Goal: Information Seeking & Learning: Check status

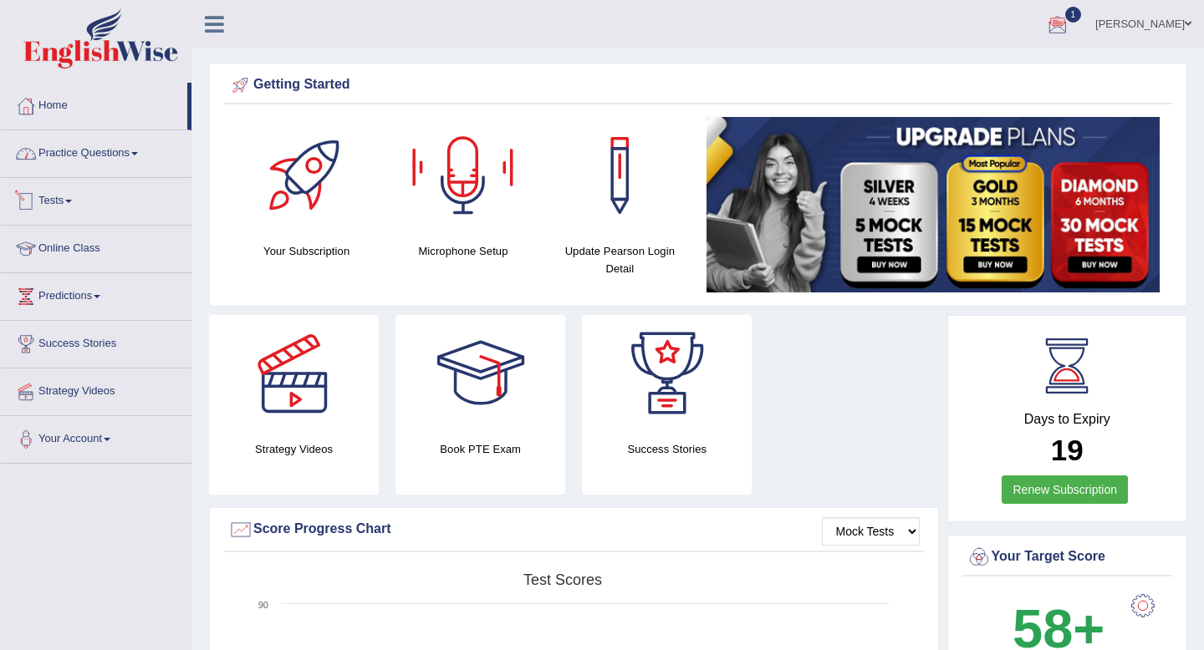
click at [112, 163] on link "Practice Questions" at bounding box center [96, 151] width 191 height 42
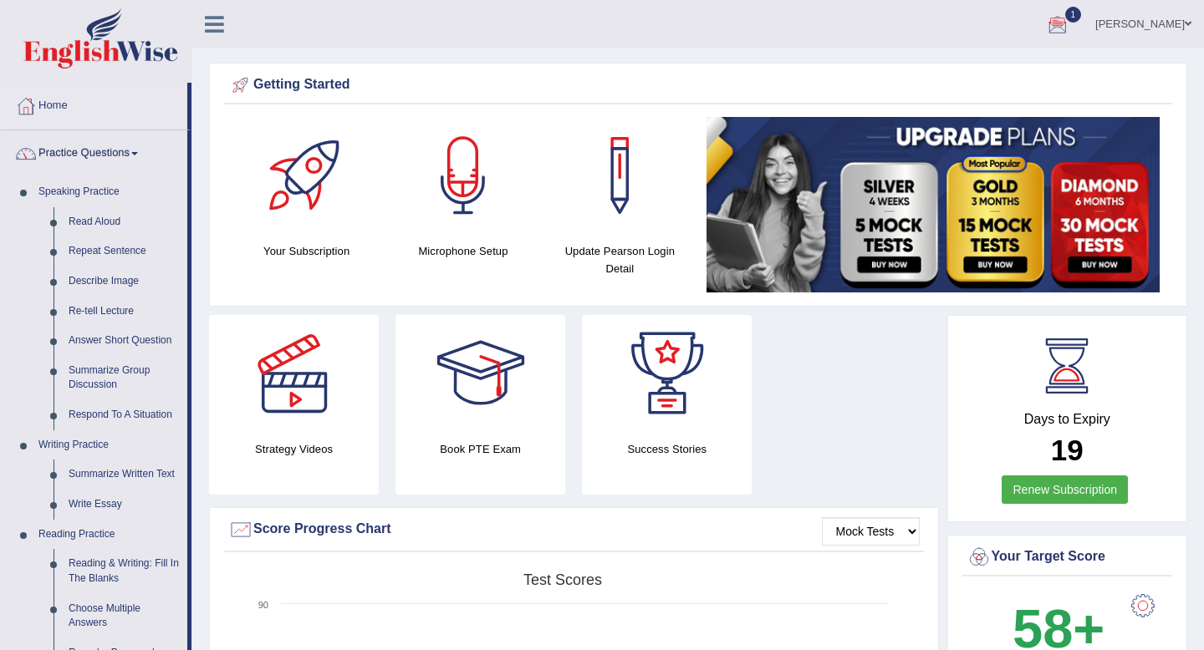
click at [122, 158] on link "Practice Questions" at bounding box center [94, 151] width 186 height 42
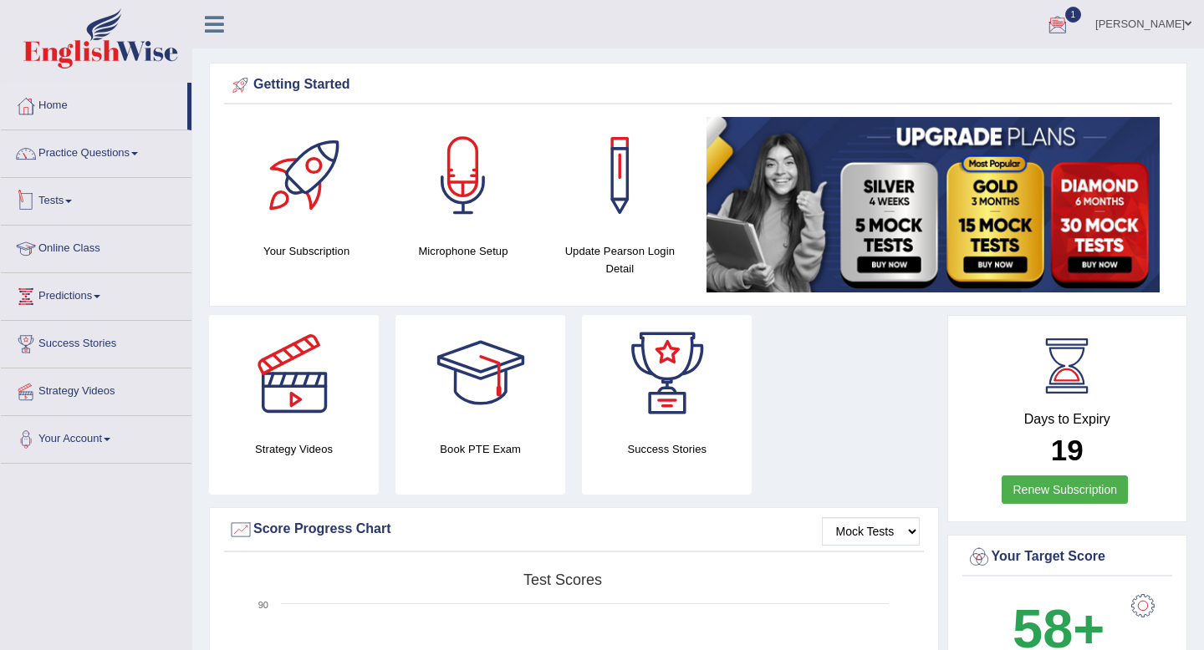
click at [77, 207] on link "Tests" at bounding box center [96, 199] width 191 height 42
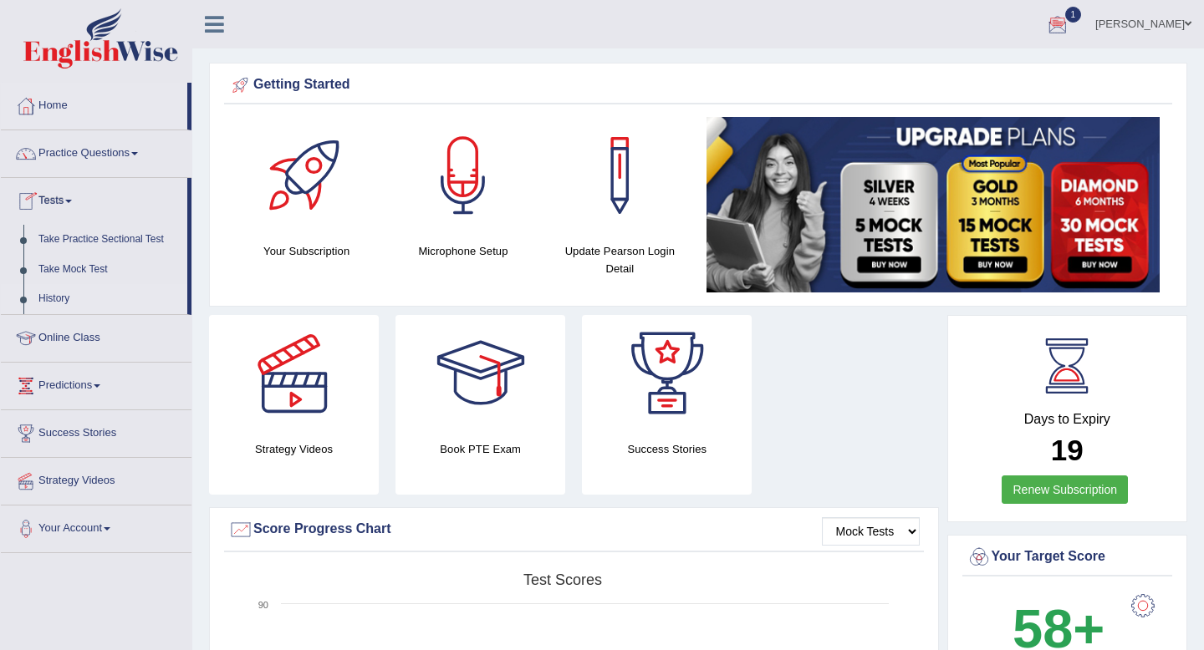
click at [62, 303] on link "History" at bounding box center [109, 299] width 156 height 30
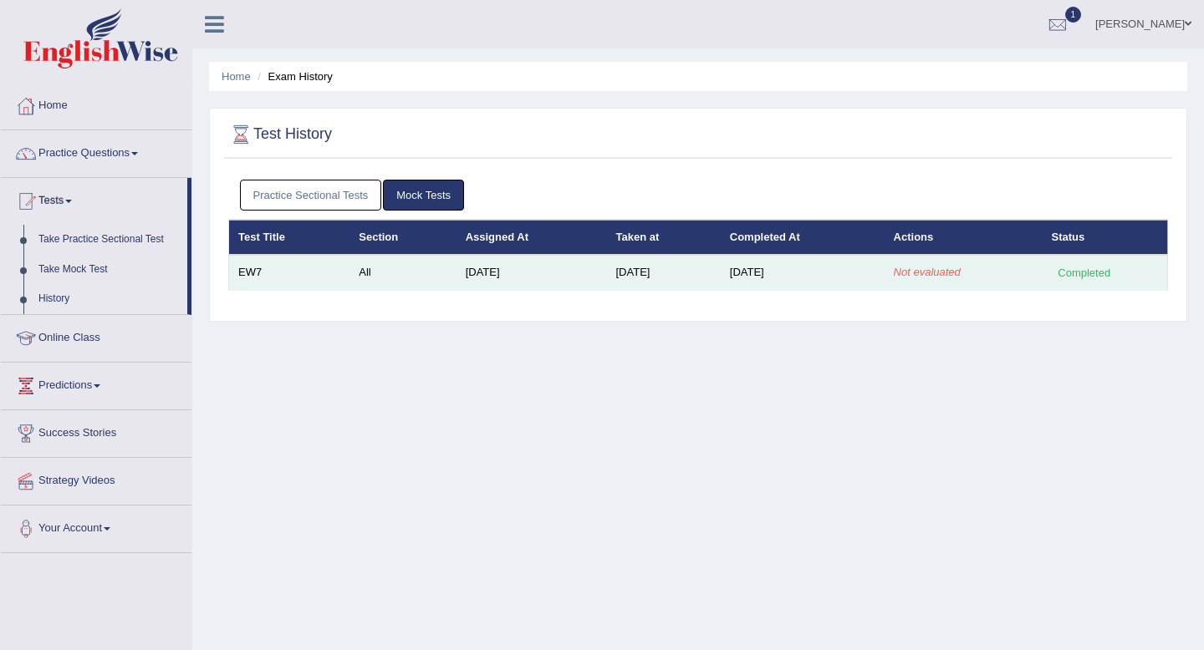
click at [939, 286] on td "Not evaluated" at bounding box center [963, 272] width 158 height 35
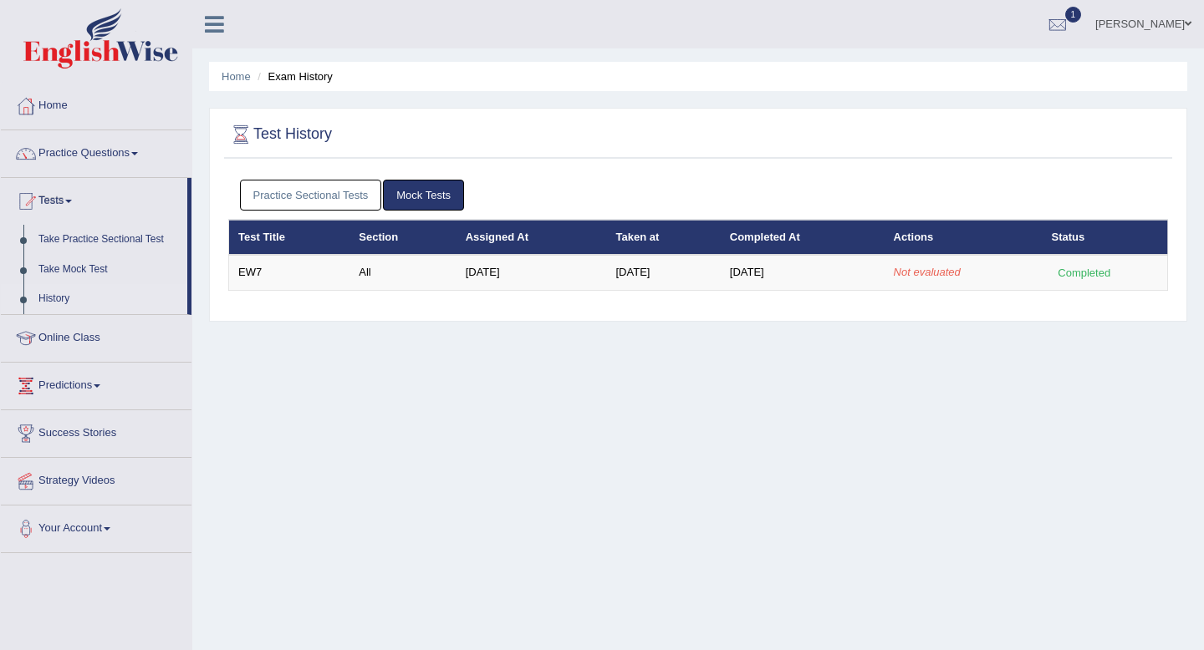
click at [313, 188] on link "Practice Sectional Tests" at bounding box center [311, 195] width 142 height 31
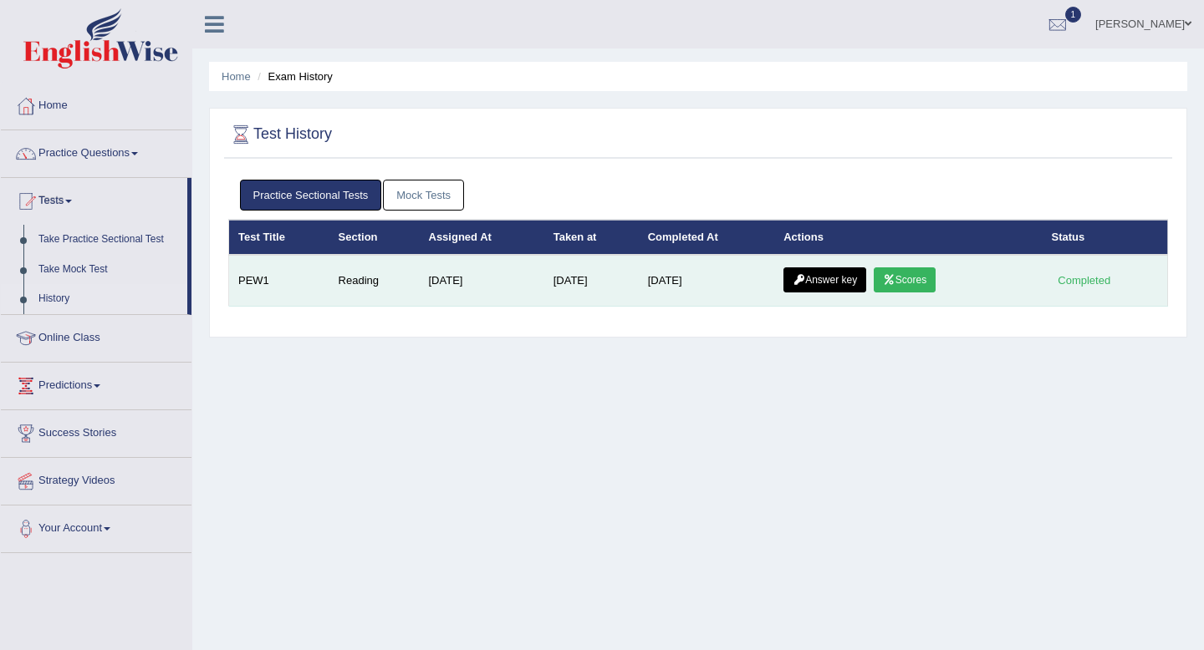
click at [935, 284] on link "Scores" at bounding box center [904, 279] width 62 height 25
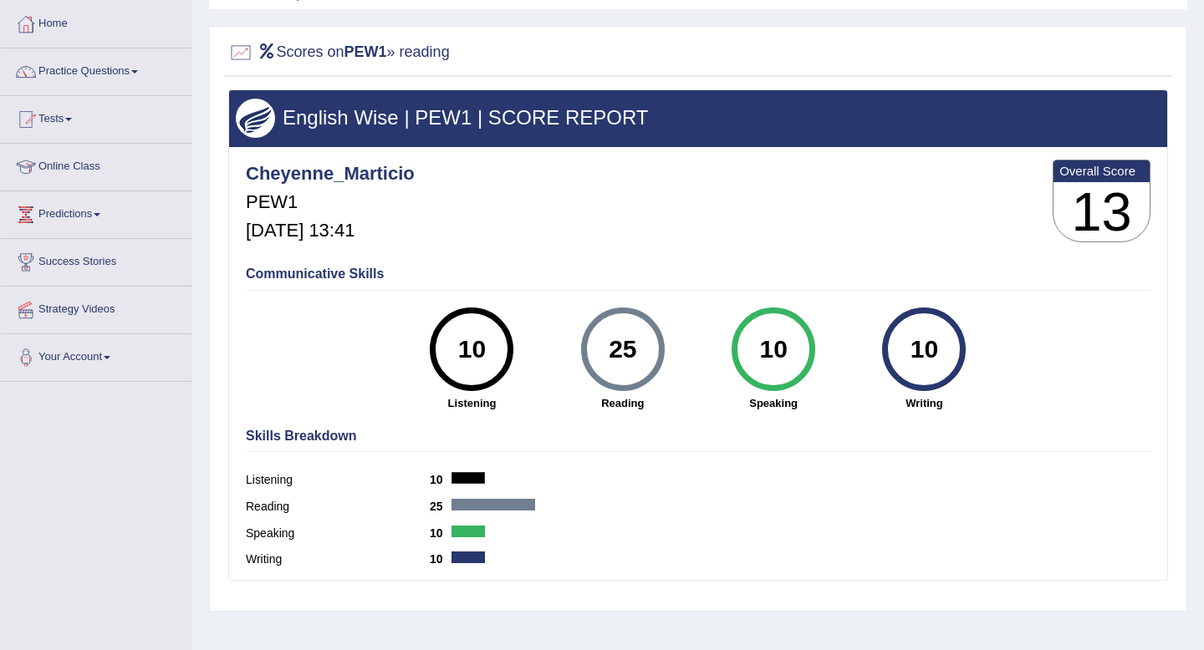
scroll to position [48, 0]
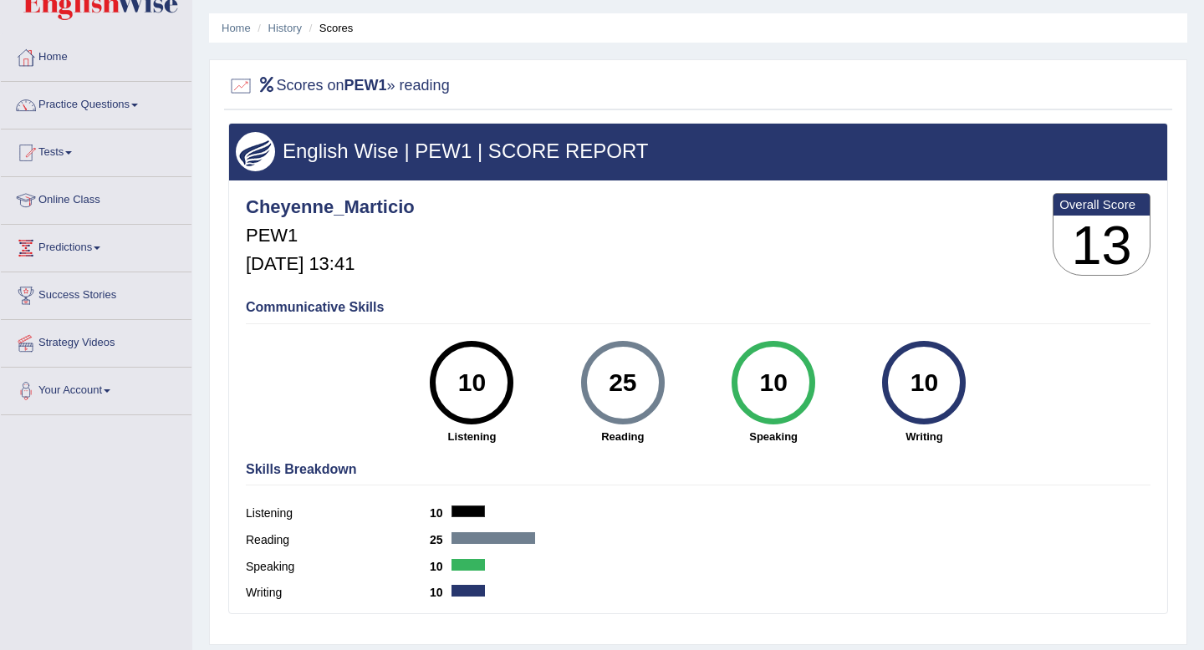
click at [779, 379] on div "10" at bounding box center [772, 383] width 61 height 70
click at [644, 385] on div "25" at bounding box center [622, 383] width 61 height 70
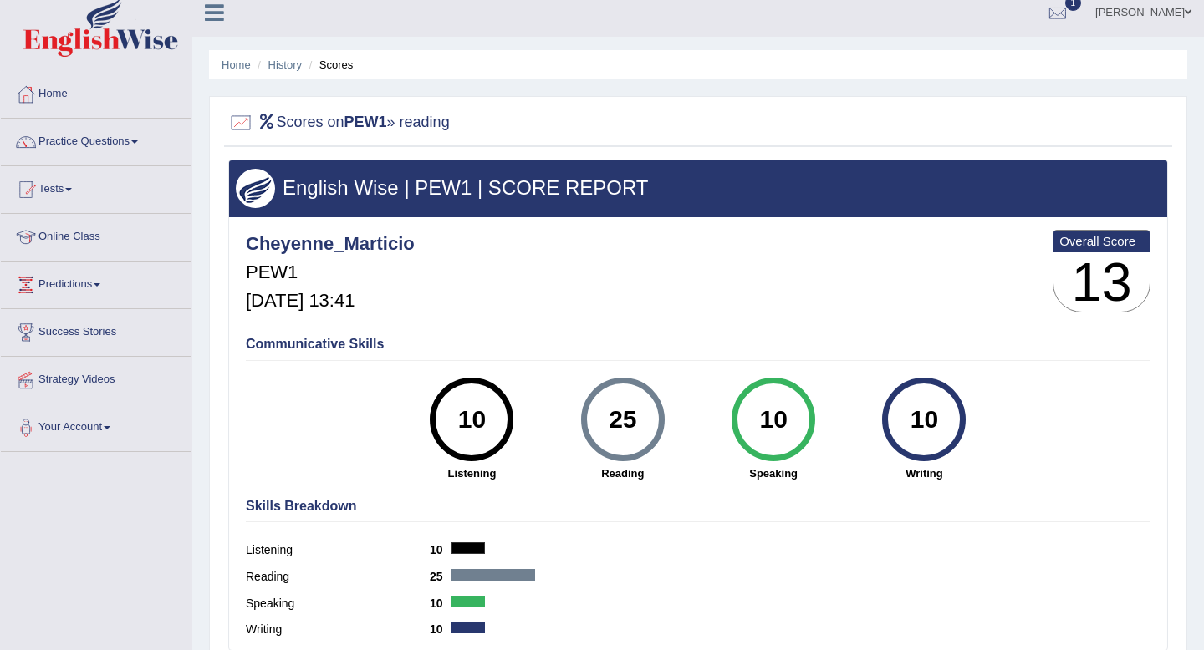
scroll to position [0, 0]
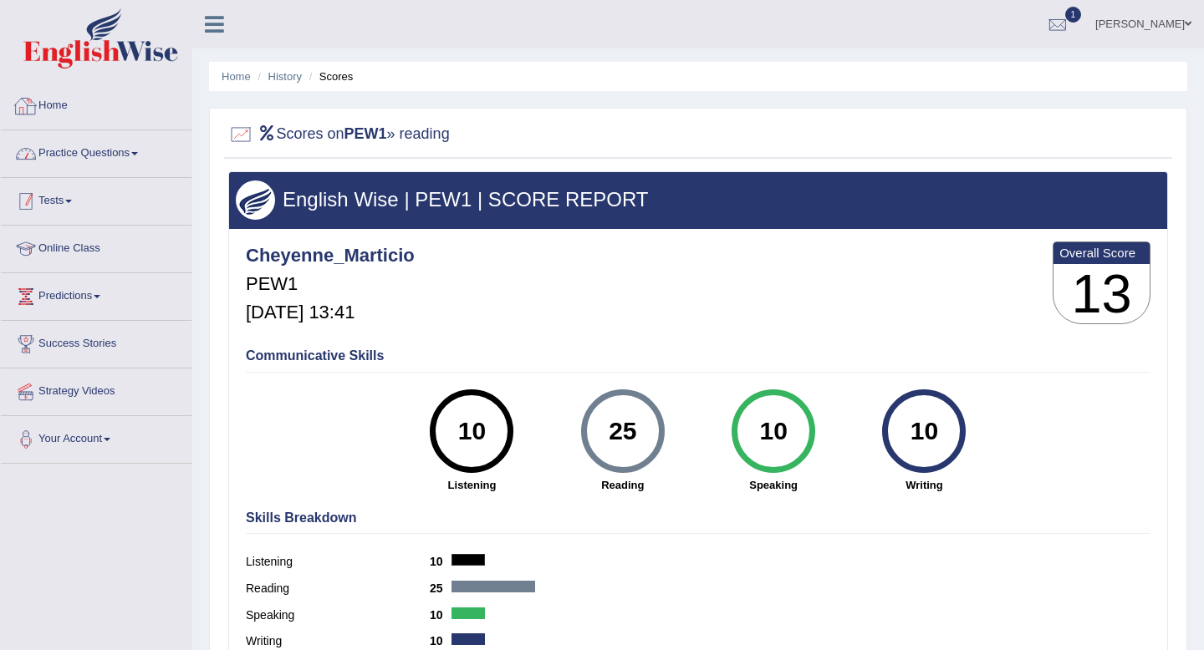
click at [81, 209] on link "Tests" at bounding box center [96, 199] width 191 height 42
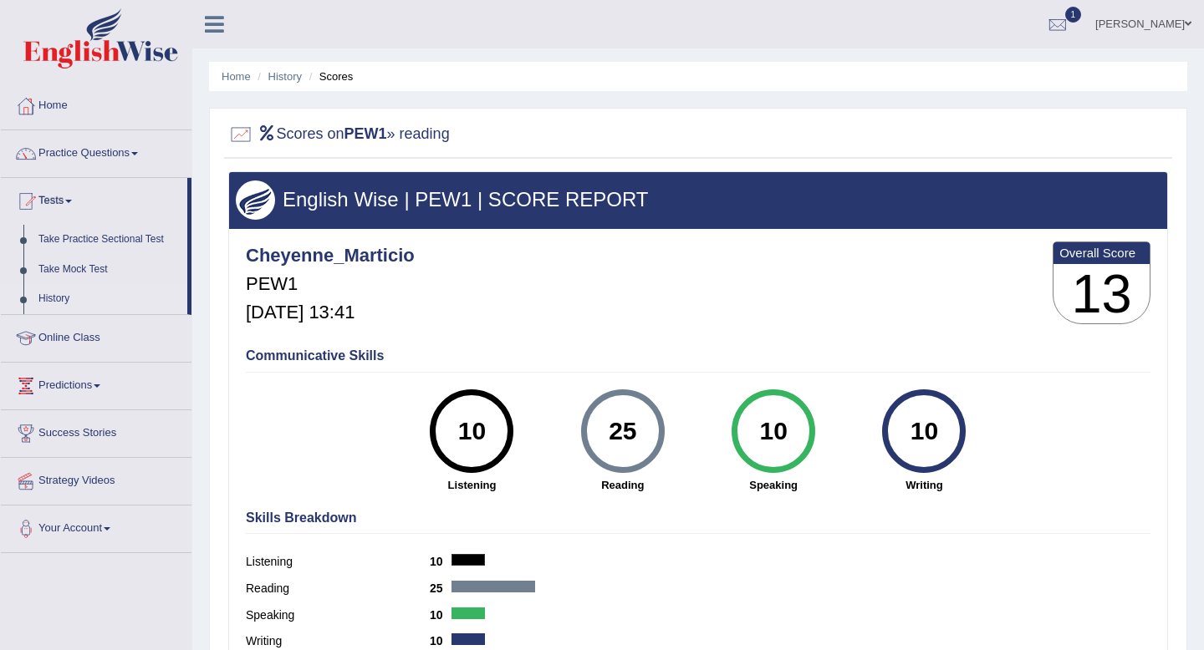
click at [69, 299] on link "History" at bounding box center [109, 299] width 156 height 30
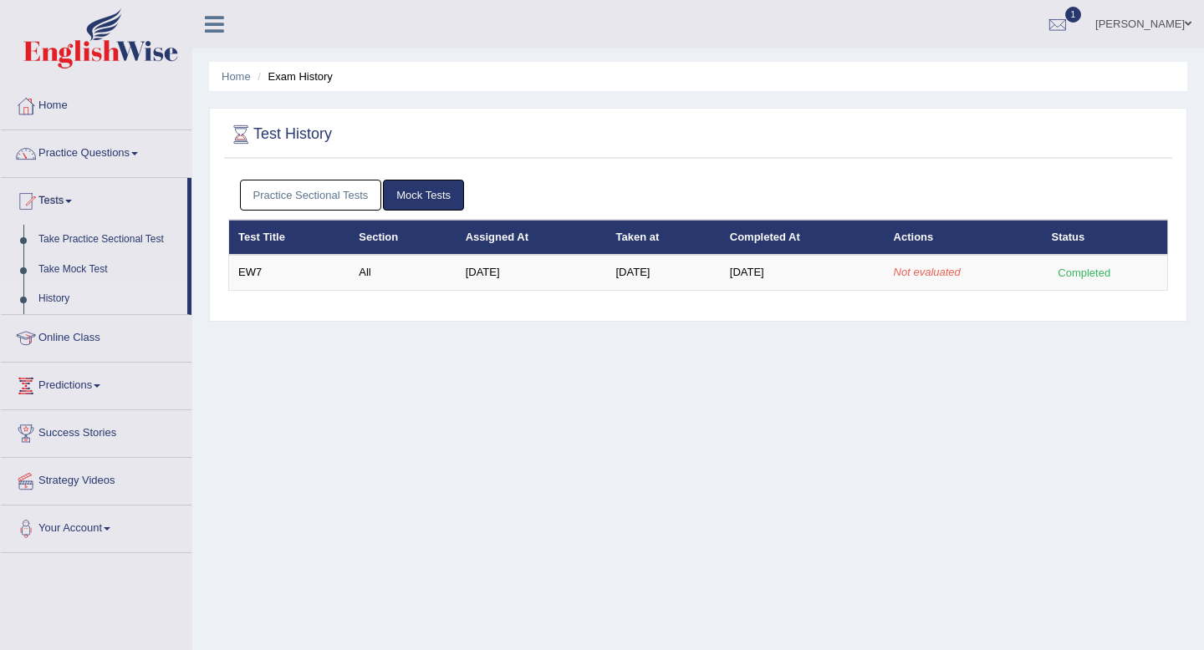
click at [348, 189] on link "Practice Sectional Tests" at bounding box center [311, 195] width 142 height 31
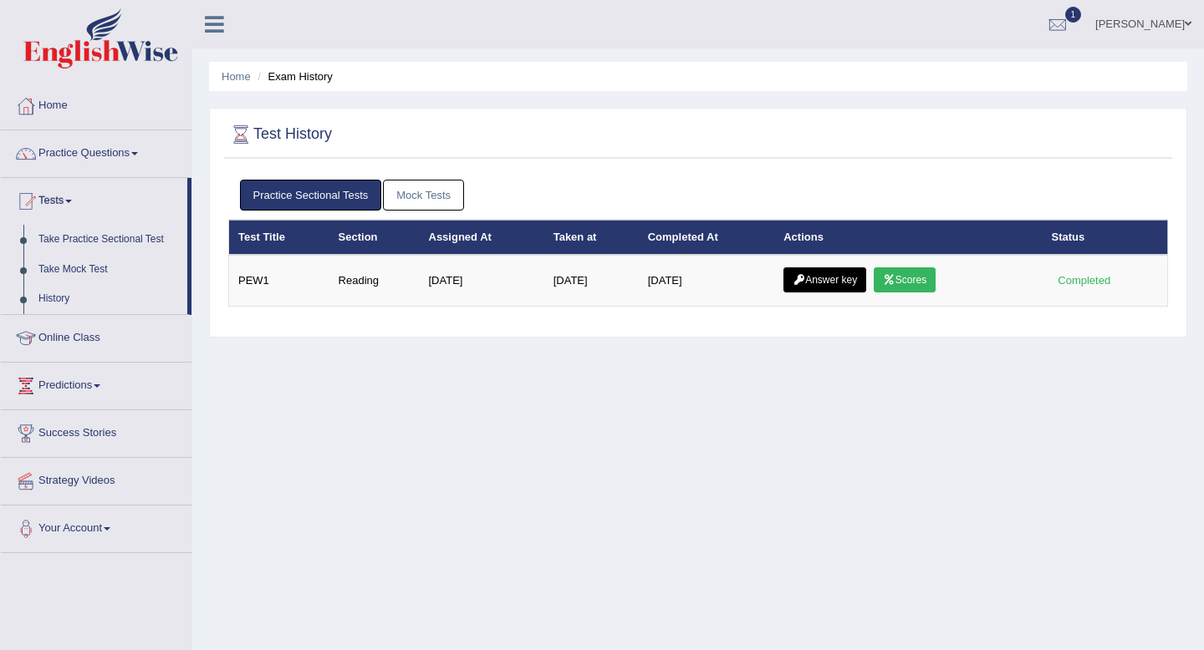
click at [446, 203] on link "Mock Tests" at bounding box center [423, 195] width 81 height 31
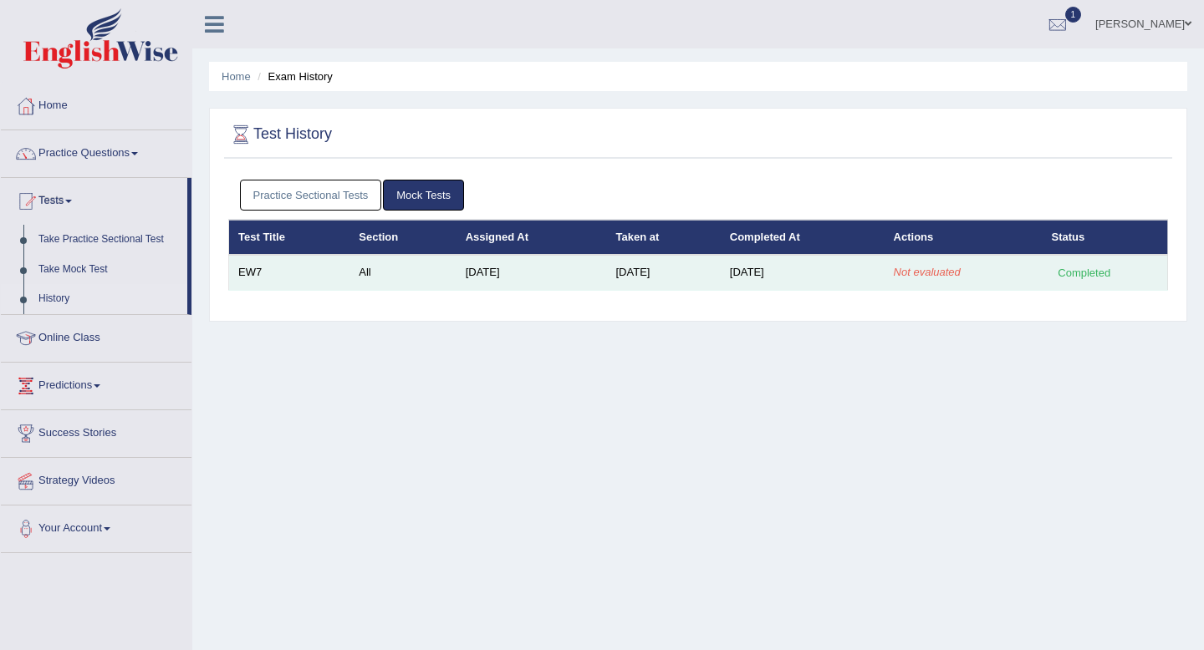
click at [779, 281] on td "[DATE]" at bounding box center [802, 272] width 164 height 35
click at [875, 278] on td "[DATE]" at bounding box center [802, 272] width 164 height 35
click at [918, 277] on em "Not evaluated" at bounding box center [927, 272] width 67 height 13
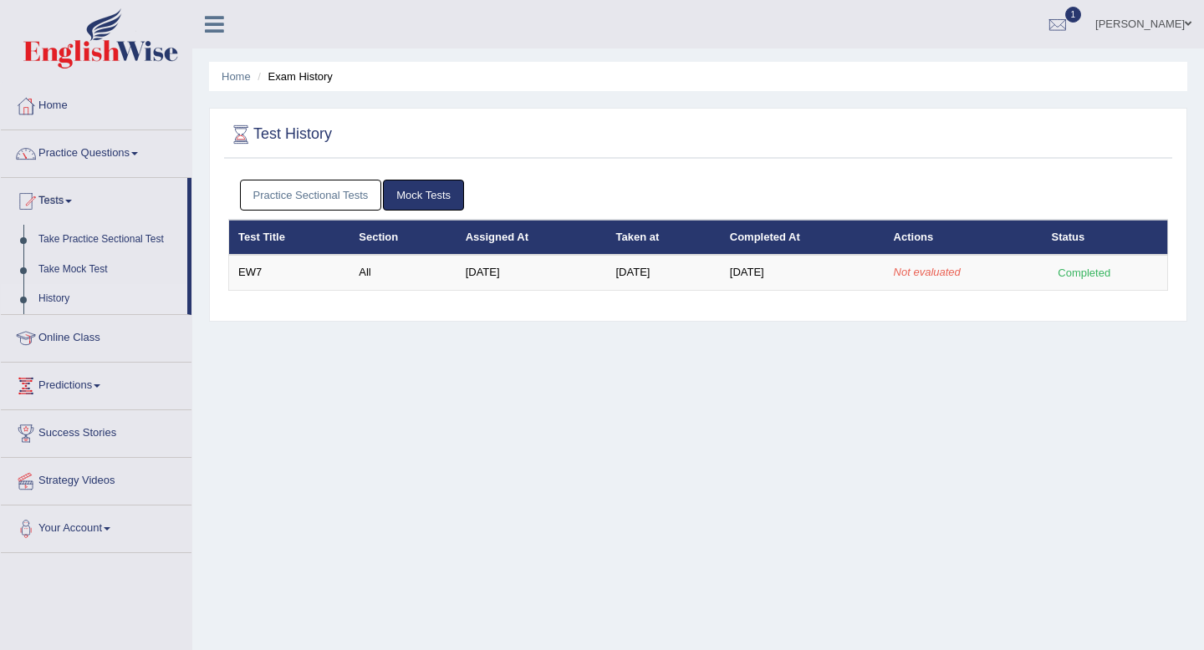
click at [344, 191] on link "Practice Sectional Tests" at bounding box center [311, 195] width 142 height 31
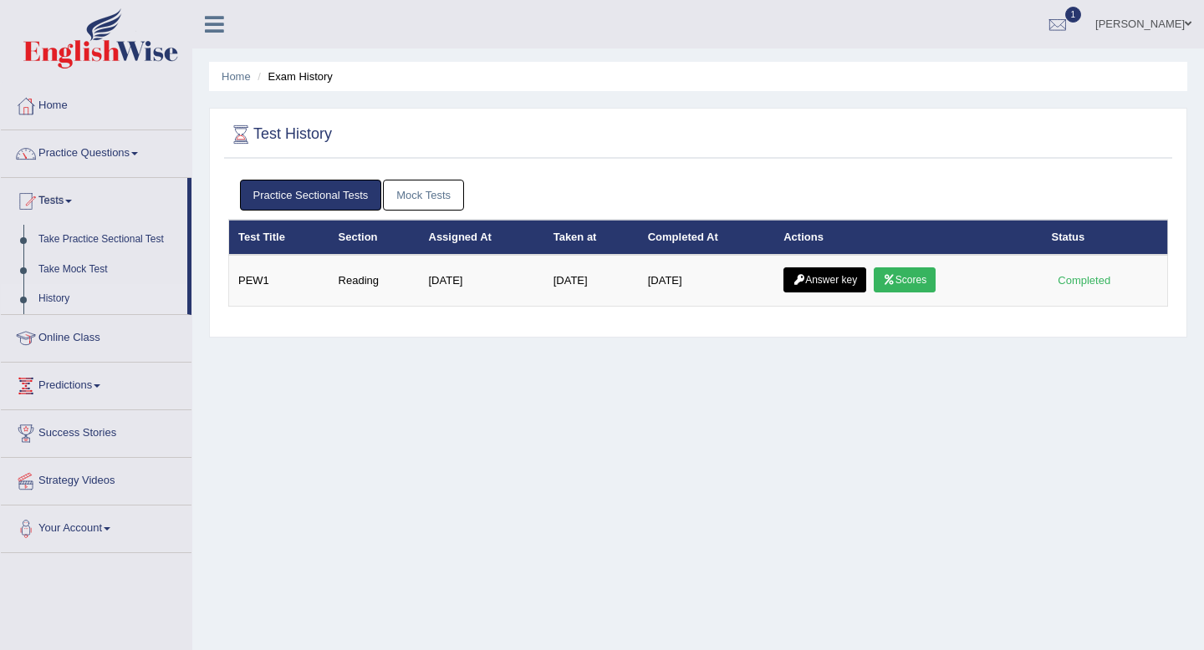
click at [425, 195] on link "Mock Tests" at bounding box center [423, 195] width 81 height 31
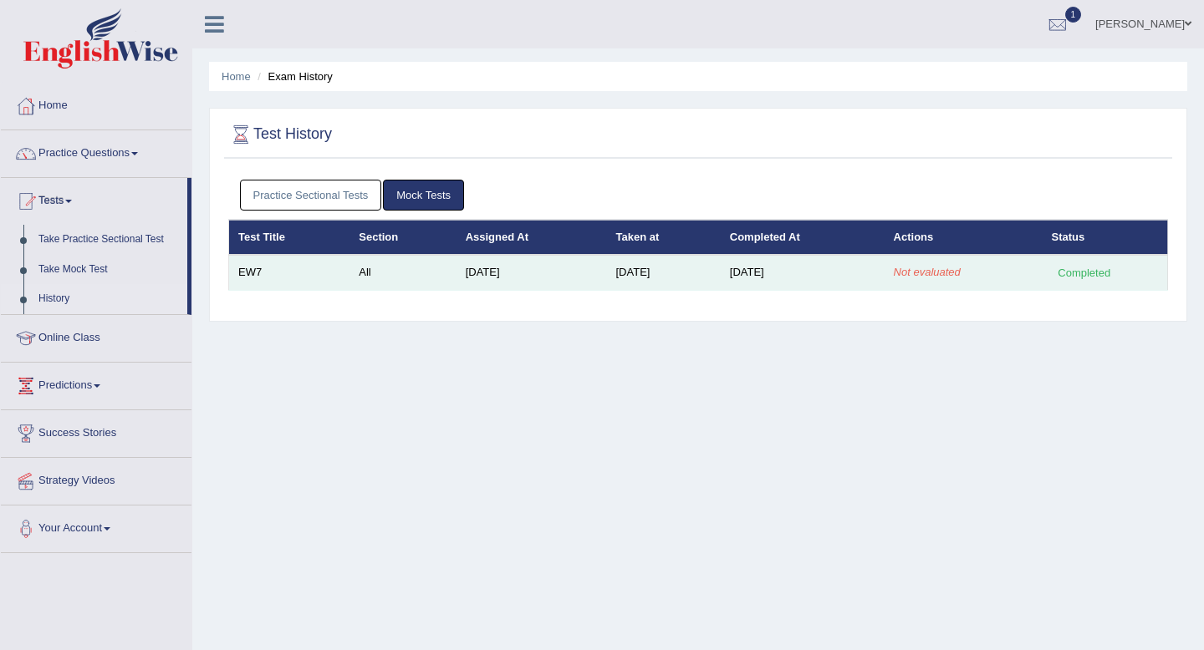
click at [1082, 277] on div "Completed" at bounding box center [1083, 273] width 65 height 18
click at [1077, 271] on div "Completed" at bounding box center [1083, 273] width 65 height 18
click at [954, 274] on em "Not evaluated" at bounding box center [927, 272] width 67 height 13
click at [781, 263] on td "[DATE]" at bounding box center [802, 272] width 164 height 35
click at [776, 275] on td "[DATE]" at bounding box center [802, 272] width 164 height 35
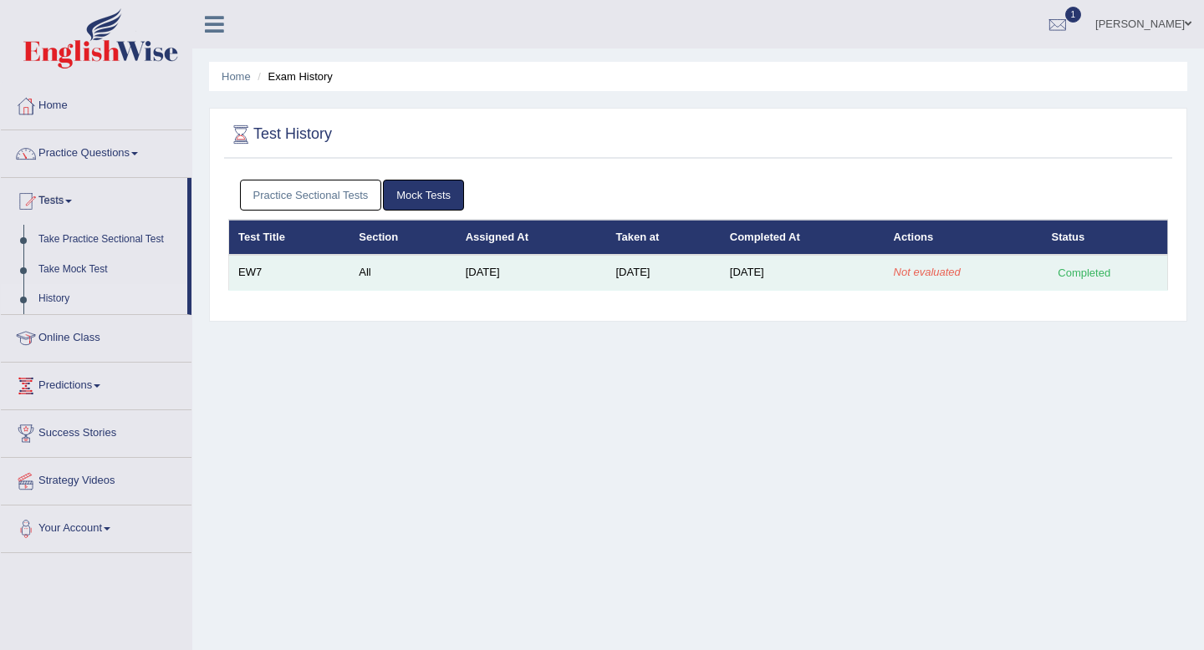
click at [843, 267] on td "[DATE]" at bounding box center [802, 272] width 164 height 35
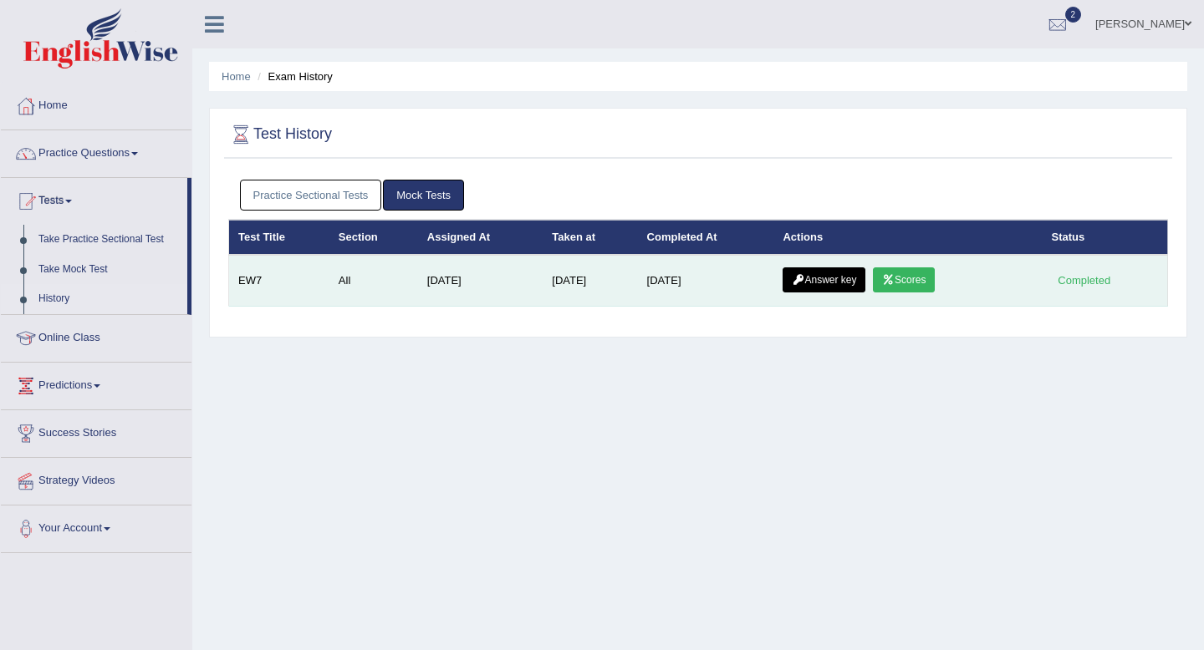
click at [912, 292] on link "Scores" at bounding box center [904, 279] width 62 height 25
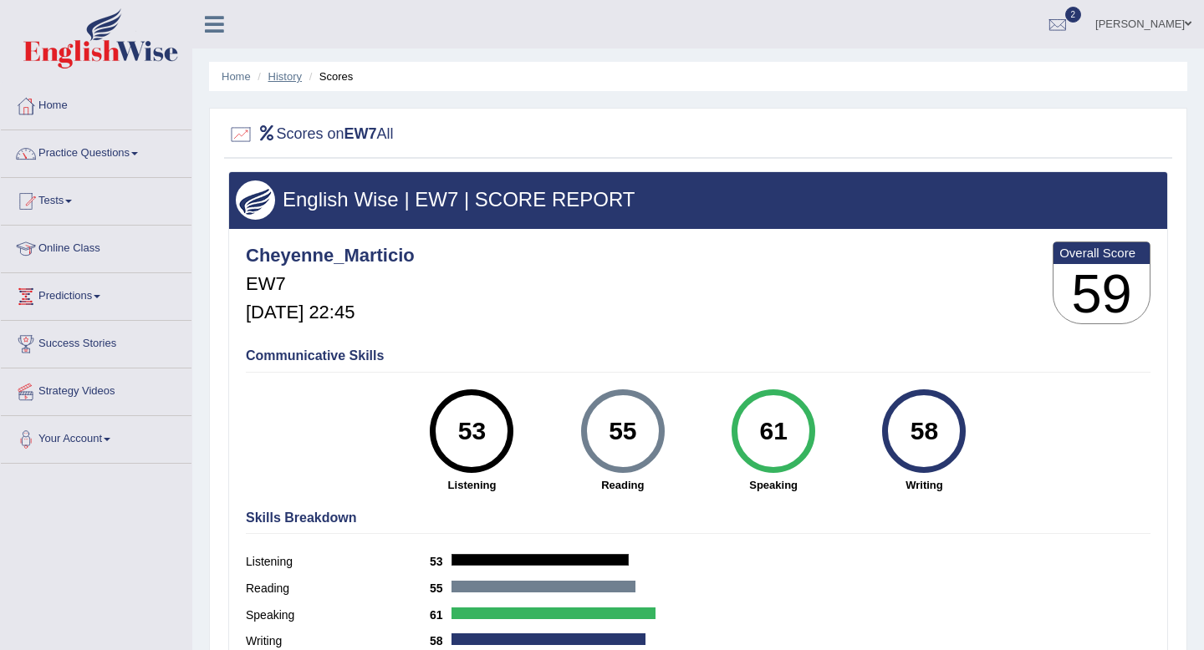
click at [270, 71] on link "History" at bounding box center [284, 76] width 33 height 13
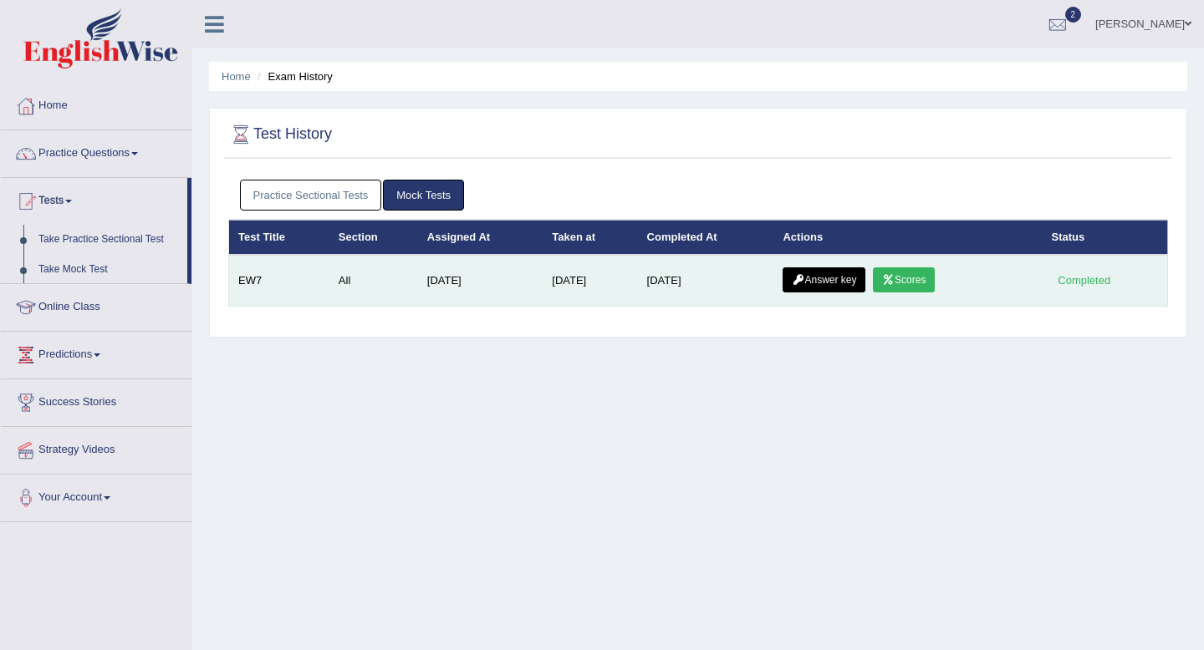
click at [820, 284] on link "Answer key" at bounding box center [823, 279] width 83 height 25
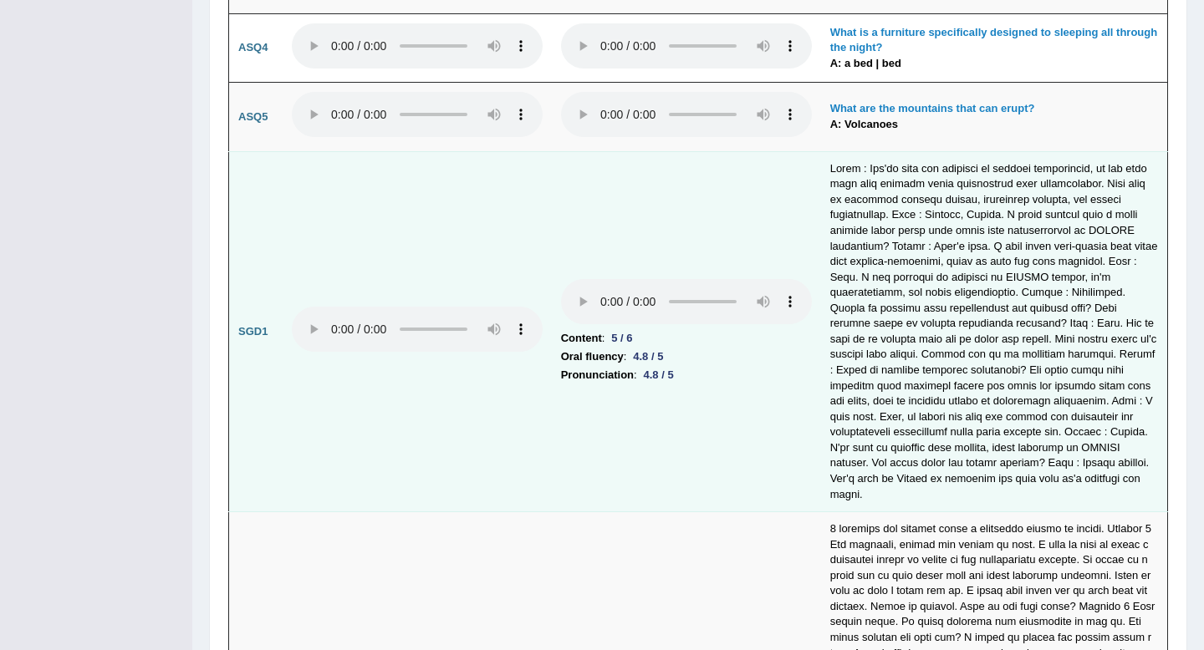
scroll to position [4325, 0]
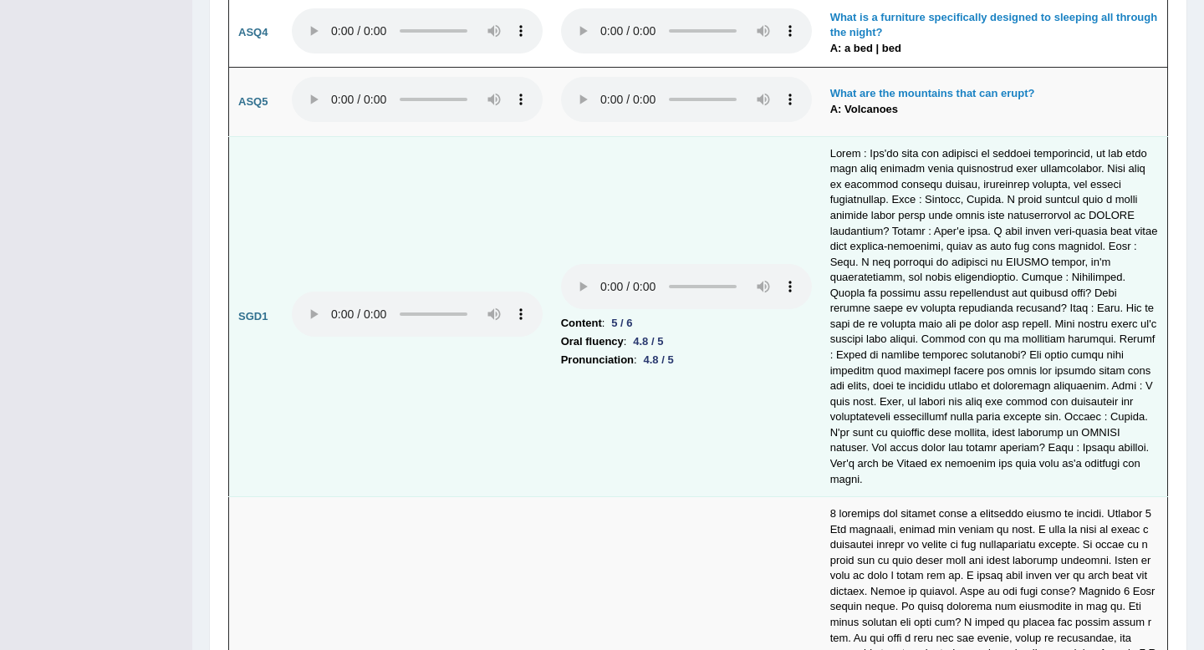
click at [889, 208] on td at bounding box center [994, 316] width 347 height 360
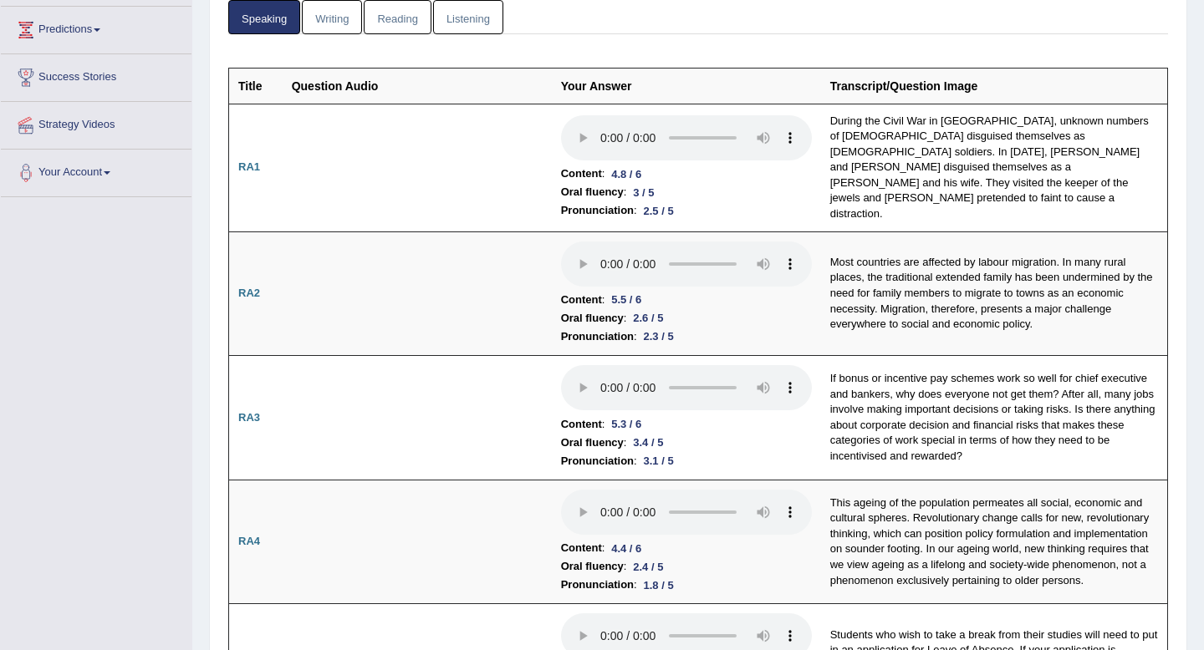
scroll to position [0, 0]
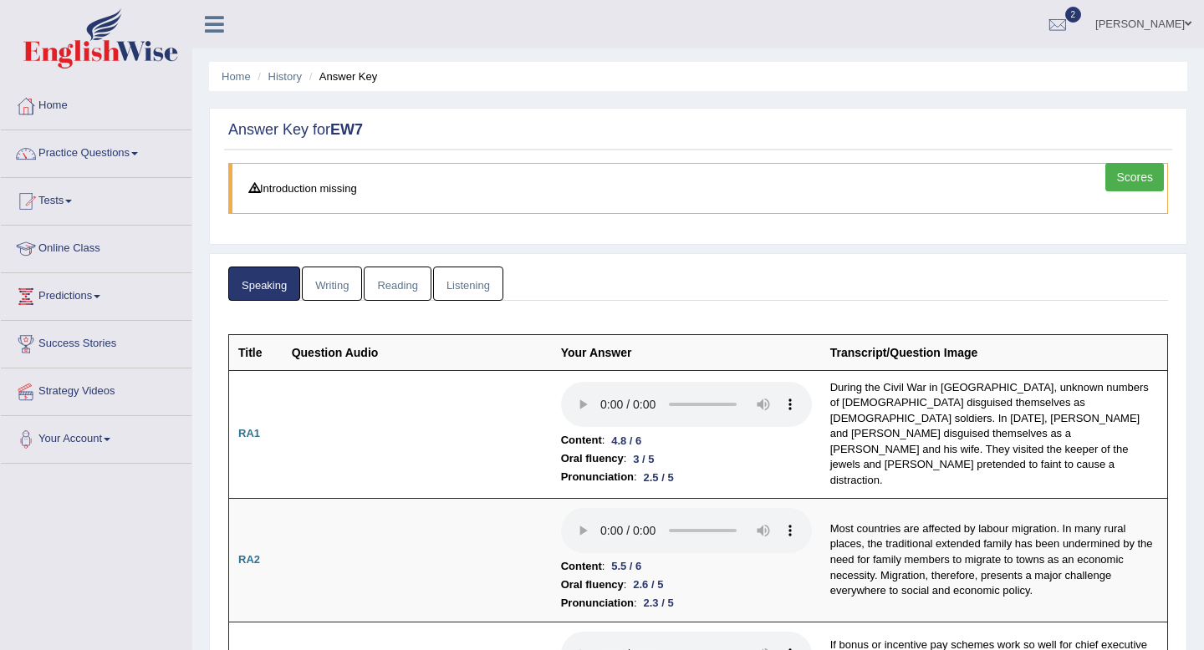
click at [345, 274] on link "Writing" at bounding box center [332, 284] width 60 height 34
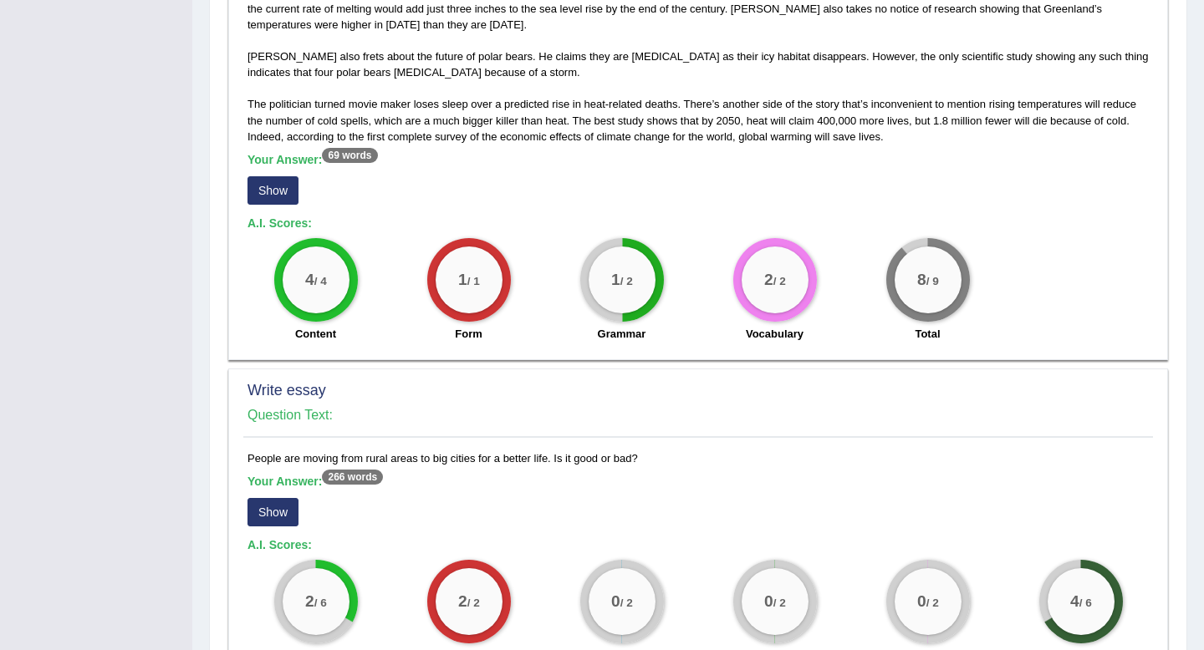
scroll to position [1138, 0]
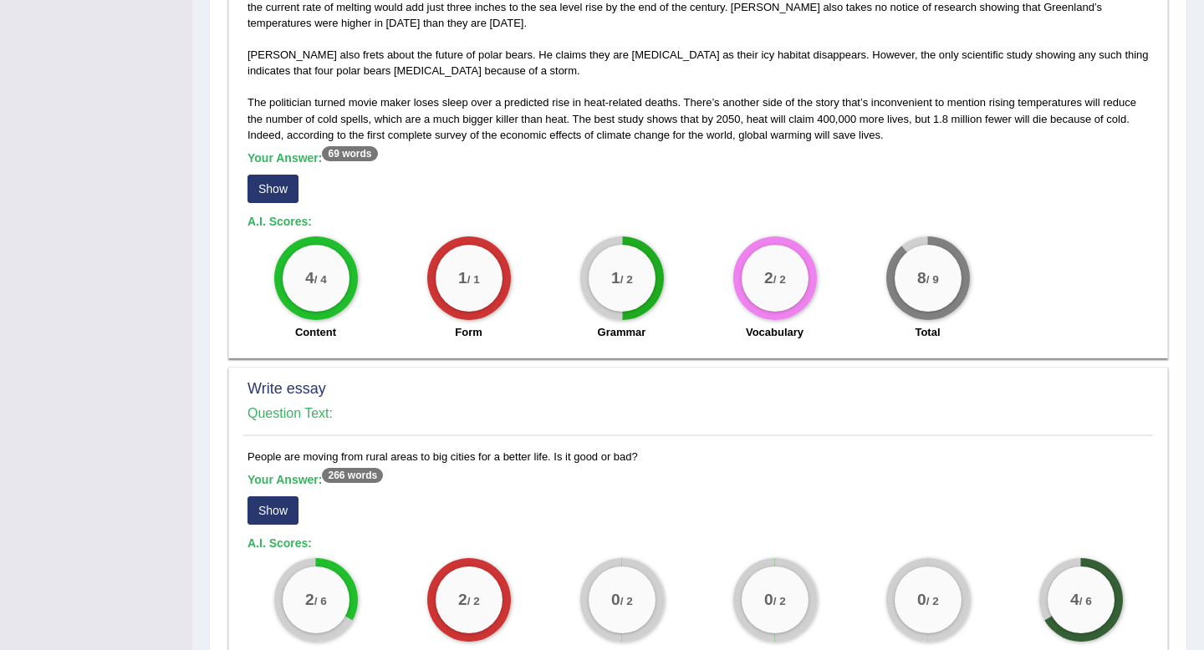
click at [290, 514] on button "Show" at bounding box center [272, 510] width 51 height 28
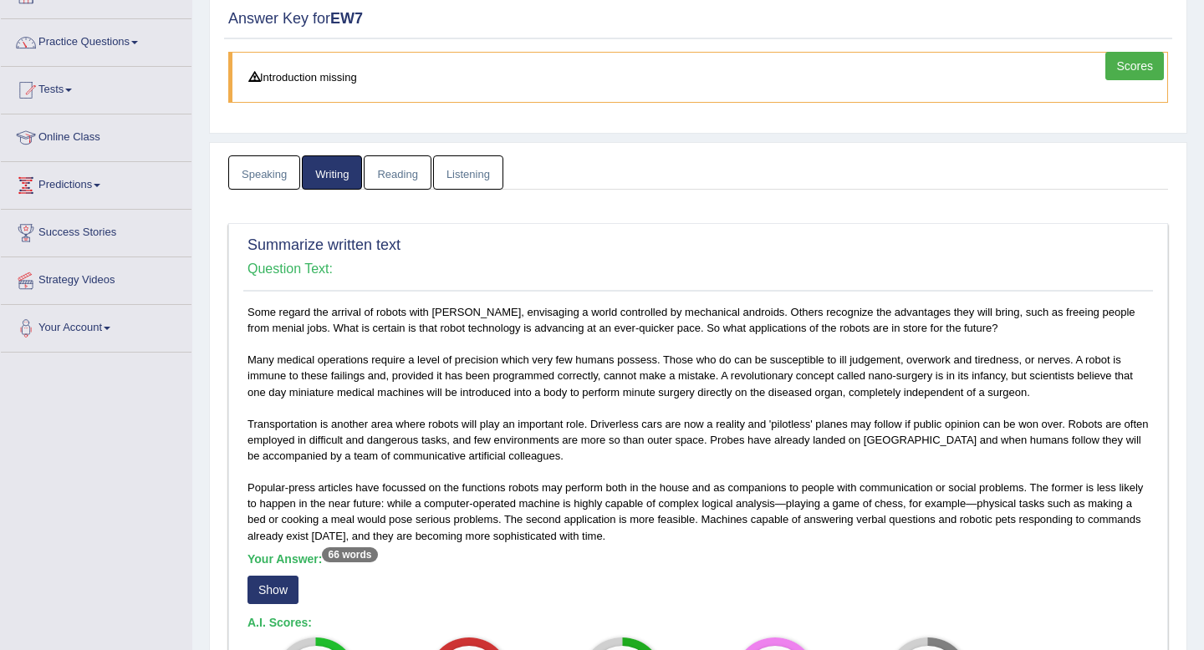
scroll to position [0, 0]
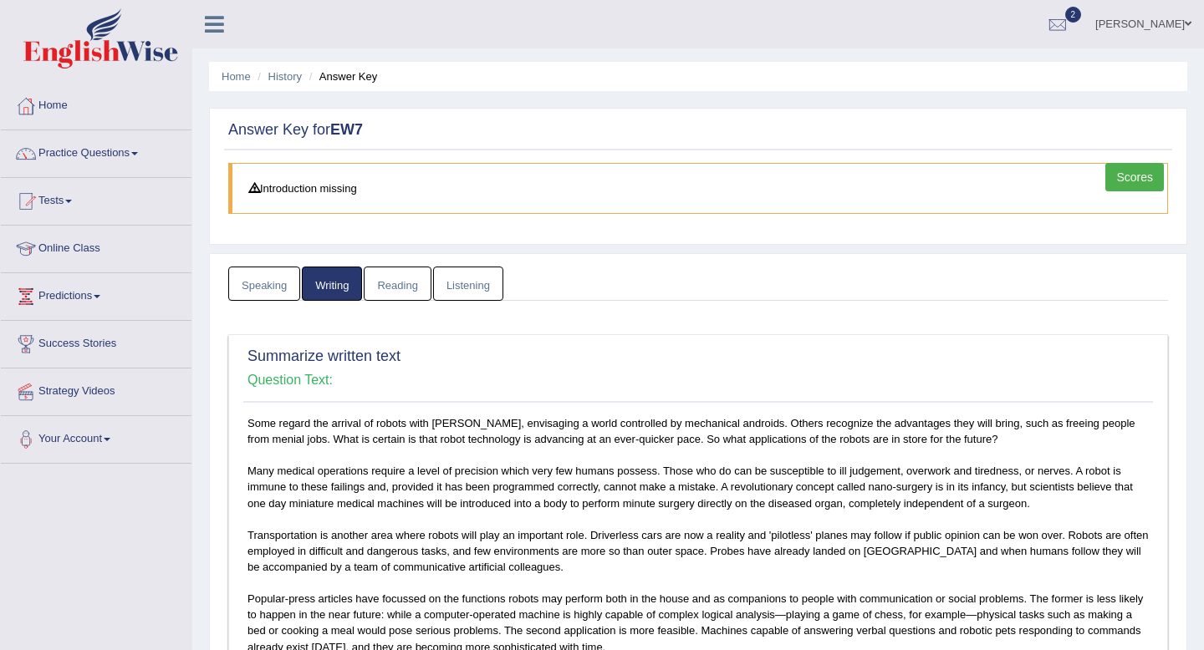
click at [387, 278] on link "Reading" at bounding box center [397, 284] width 67 height 34
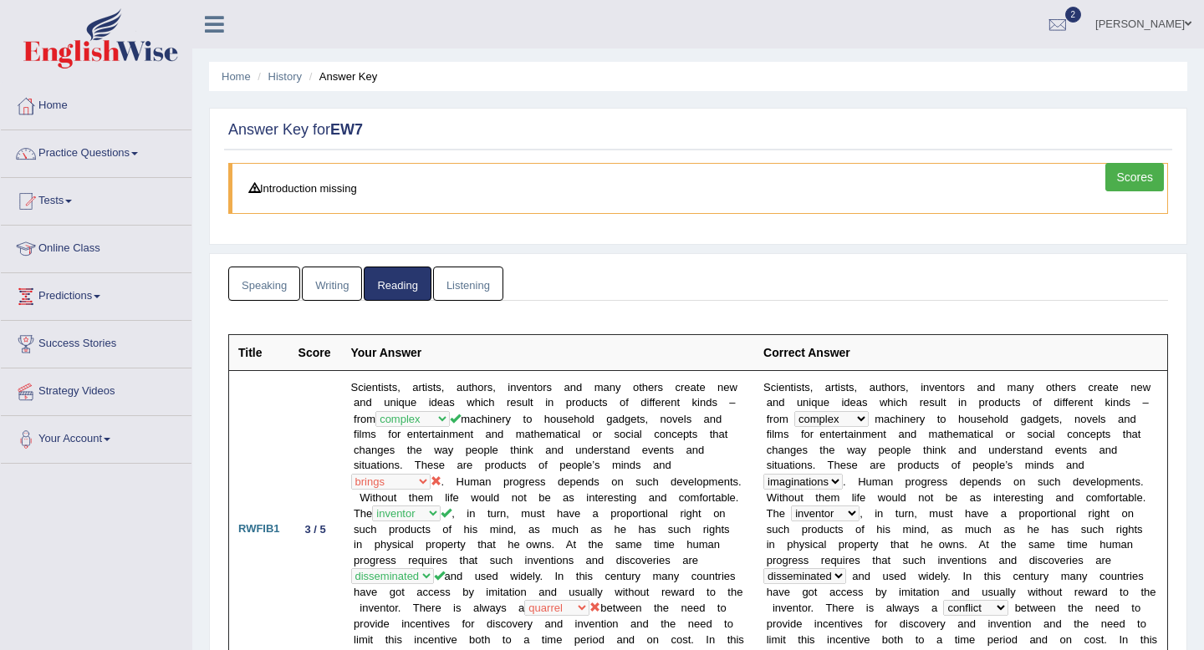
click at [467, 282] on link "Listening" at bounding box center [468, 284] width 70 height 34
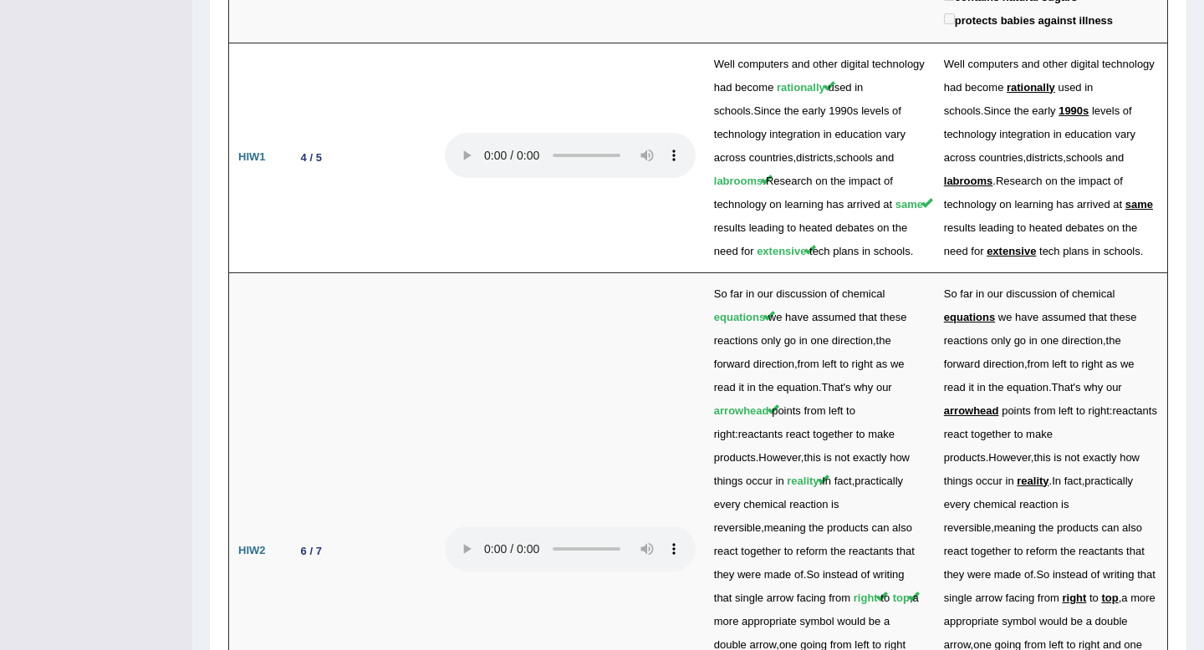
scroll to position [4107, 0]
